Goal: Task Accomplishment & Management: Manage account settings

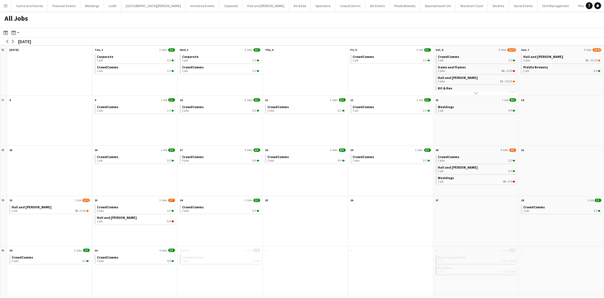
scroll to position [22, 0]
click at [4, 7] on app-icon "Menu" at bounding box center [5, 5] width 5 height 5
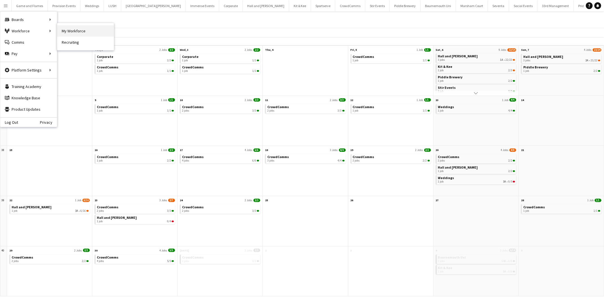
click at [77, 29] on link "My Workforce" at bounding box center [85, 30] width 57 height 11
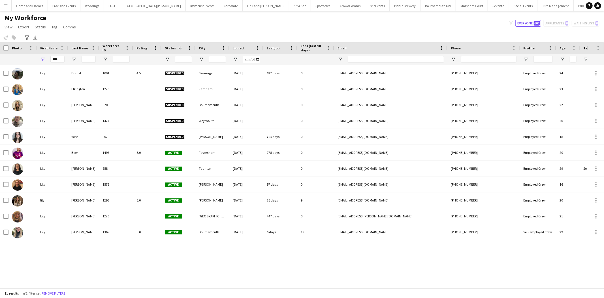
click at [6, 11] on main "My Workforce View Views Default view Language New view Update view Delete view …" at bounding box center [302, 150] width 604 height 279
click at [4, 7] on app-icon "Menu" at bounding box center [5, 5] width 5 height 5
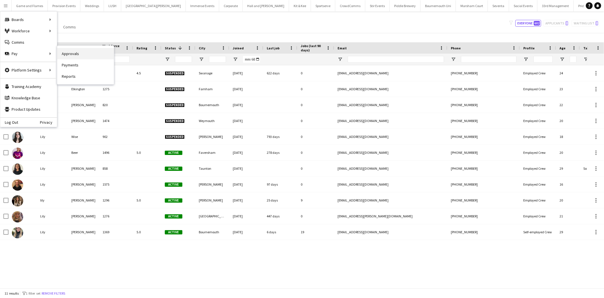
click at [77, 53] on link "Approvals" at bounding box center [85, 53] width 57 height 11
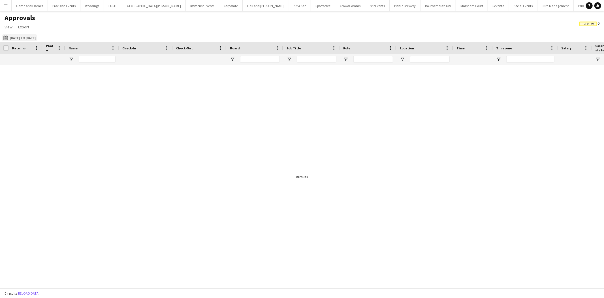
click at [27, 39] on button "[DATE] to [DATE] [DATE] to [DATE]" at bounding box center [19, 37] width 35 height 7
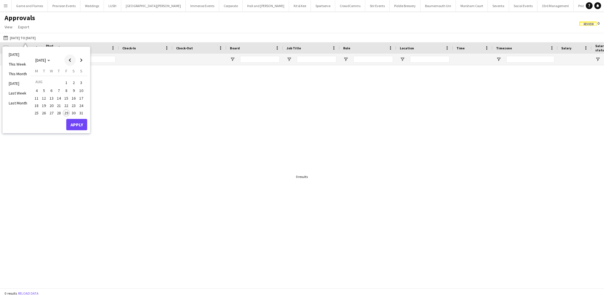
click at [70, 56] on span "Previous month" at bounding box center [69, 59] width 11 height 11
click at [70, 58] on span "Previous month" at bounding box center [69, 59] width 11 height 11
click at [81, 84] on span "1" at bounding box center [81, 82] width 7 height 8
click at [82, 60] on span "Next month" at bounding box center [81, 59] width 11 height 11
click at [59, 120] on span "31" at bounding box center [59, 119] width 7 height 7
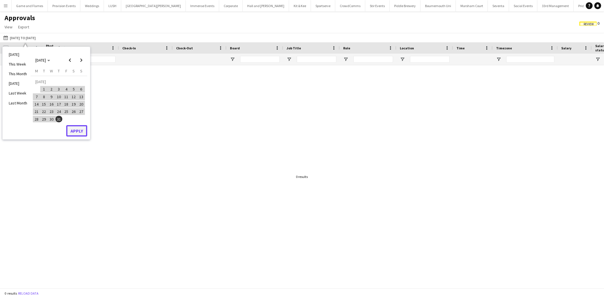
click at [76, 132] on button "Apply" at bounding box center [76, 130] width 21 height 11
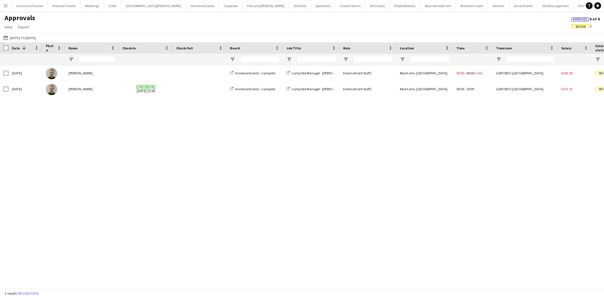
click at [8, 8] on app-icon "Menu" at bounding box center [5, 5] width 5 height 5
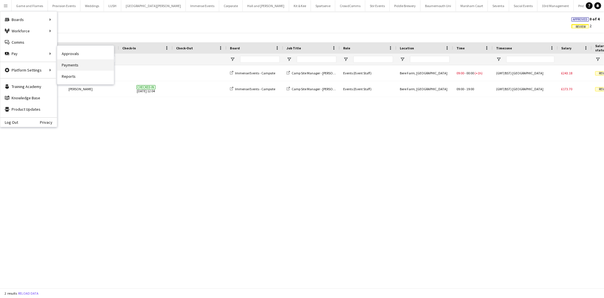
click at [71, 64] on link "Payments" at bounding box center [85, 64] width 57 height 11
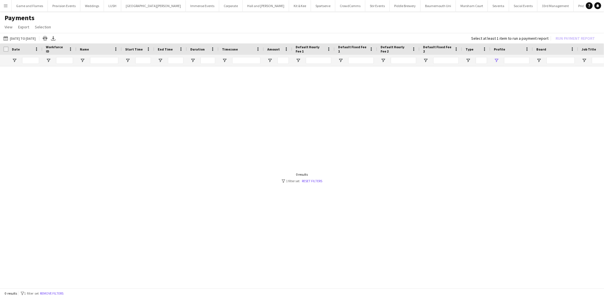
type input "***"
click at [21, 39] on button "[DATE] to [DATE] [DATE] to [DATE]" at bounding box center [19, 38] width 35 height 7
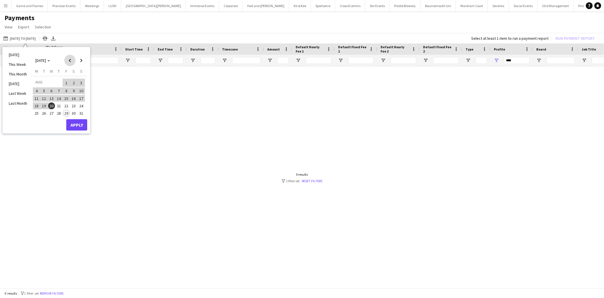
click at [67, 59] on span "Previous month" at bounding box center [69, 60] width 11 height 11
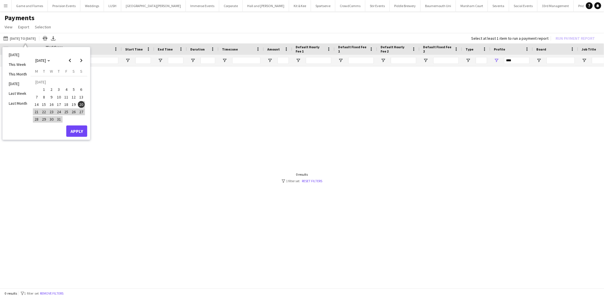
click at [43, 88] on span "1" at bounding box center [44, 89] width 7 height 7
click at [61, 120] on span "31" at bounding box center [59, 119] width 7 height 7
click at [73, 128] on button "Apply" at bounding box center [76, 130] width 21 height 11
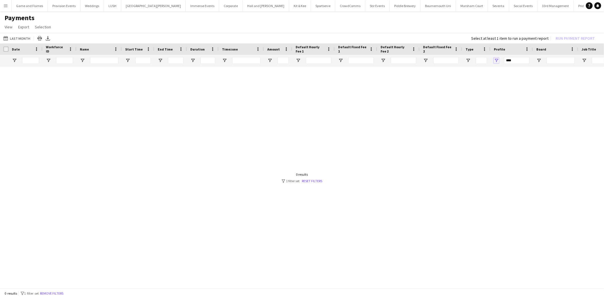
click at [495, 60] on span "Open Filter Menu" at bounding box center [496, 60] width 5 height 5
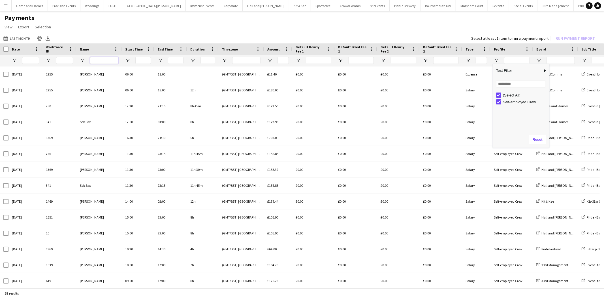
click at [101, 58] on input "Name Filter Input" at bounding box center [104, 60] width 28 height 7
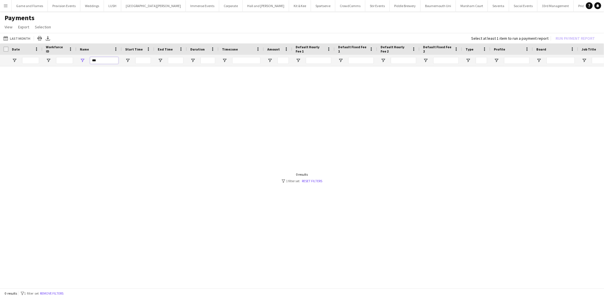
type input "***"
